Goal: Check status: Check status

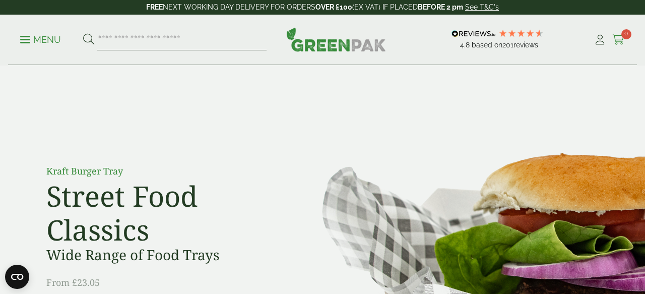
click at [621, 39] on icon at bounding box center [619, 40] width 13 height 10
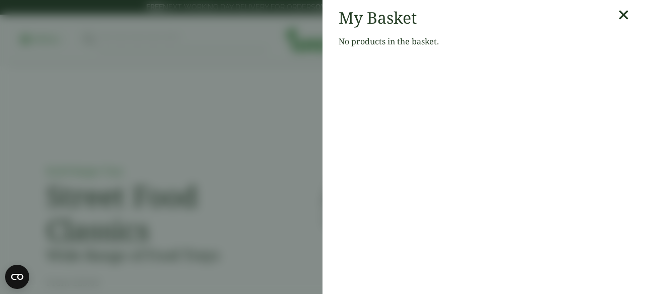
click at [624, 12] on icon at bounding box center [624, 15] width 11 height 14
click at [624, 12] on p "FREE NEXT WORKING DAY DELIVERY FOR ORDERS OVER £100 (EX VAT) IF PLACED BEFORE 2…" at bounding box center [322, 7] width 645 height 15
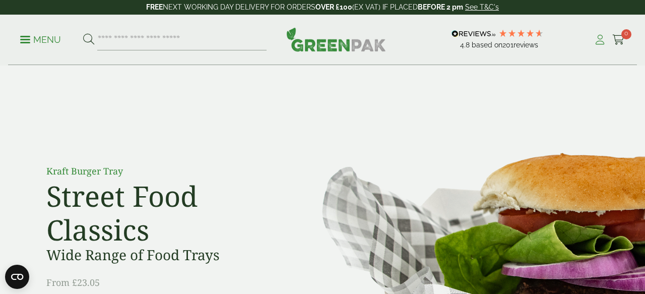
click at [602, 42] on icon at bounding box center [600, 40] width 13 height 10
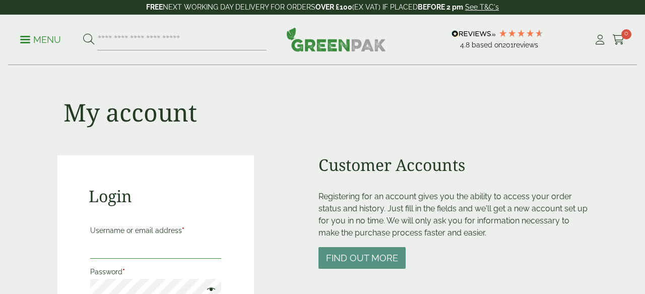
click at [115, 243] on input "Username or email address *" at bounding box center [155, 248] width 131 height 21
type input "**********"
type input "***"
click at [425, 53] on circle "Close dialog" at bounding box center [423, 51] width 17 height 17
click at [165, 250] on input "**********" at bounding box center [155, 248] width 131 height 21
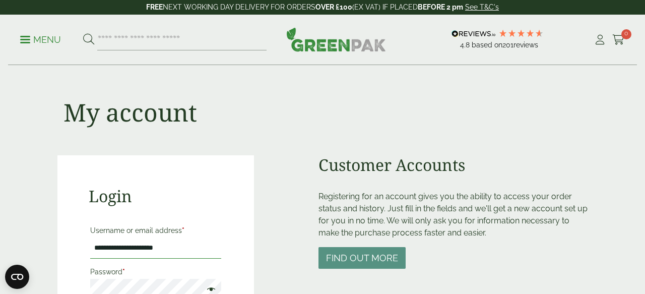
type input "**********"
click at [121, 269] on label "Password *" at bounding box center [155, 272] width 131 height 14
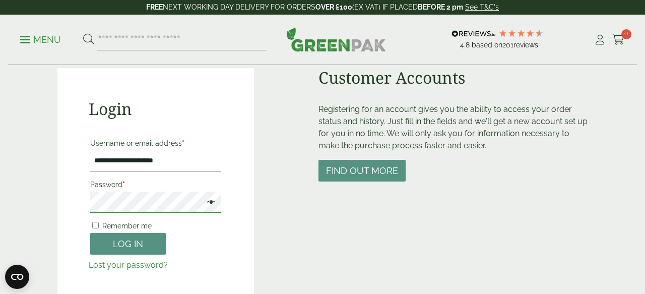
scroll to position [87, 0]
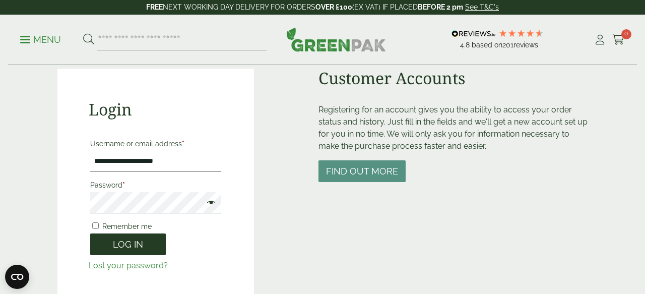
click at [93, 244] on button "Log in" at bounding box center [128, 244] width 76 height 22
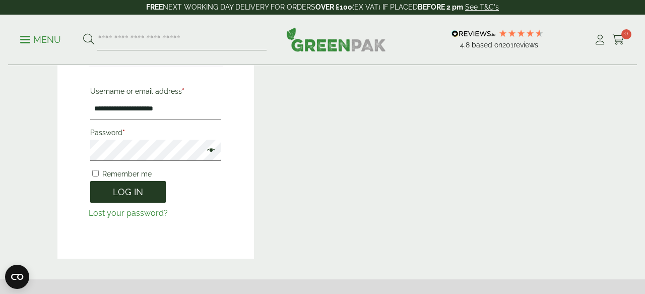
click at [120, 189] on button "Log in" at bounding box center [128, 192] width 76 height 22
click at [210, 150] on span at bounding box center [208, 151] width 13 height 12
click at [114, 186] on button "Log in" at bounding box center [128, 192] width 76 height 22
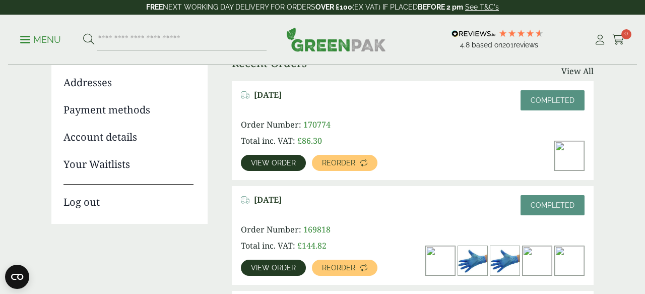
scroll to position [151, 0]
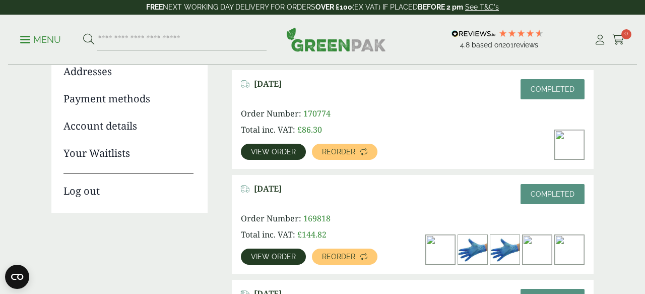
click at [260, 150] on span "View order" at bounding box center [273, 151] width 45 height 7
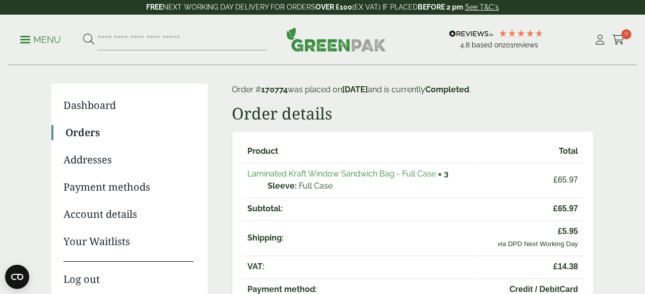
scroll to position [73, 0]
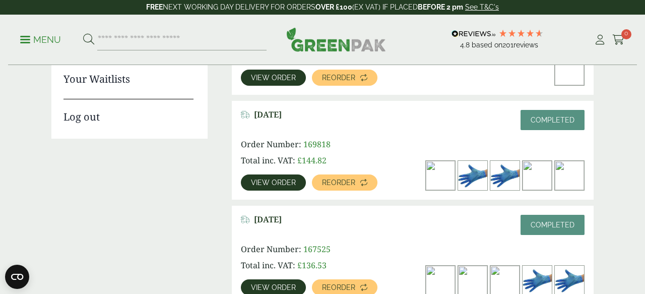
scroll to position [224, 0]
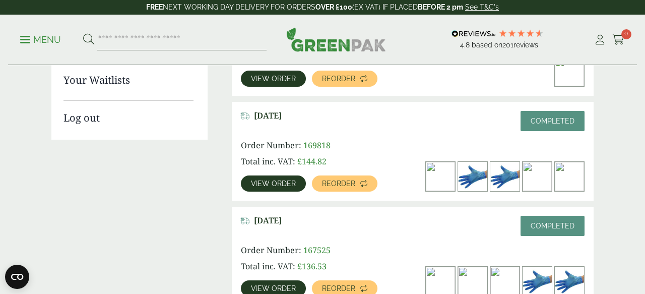
click at [271, 184] on span "View order" at bounding box center [273, 183] width 45 height 7
